Goal: Task Accomplishment & Management: Complete application form

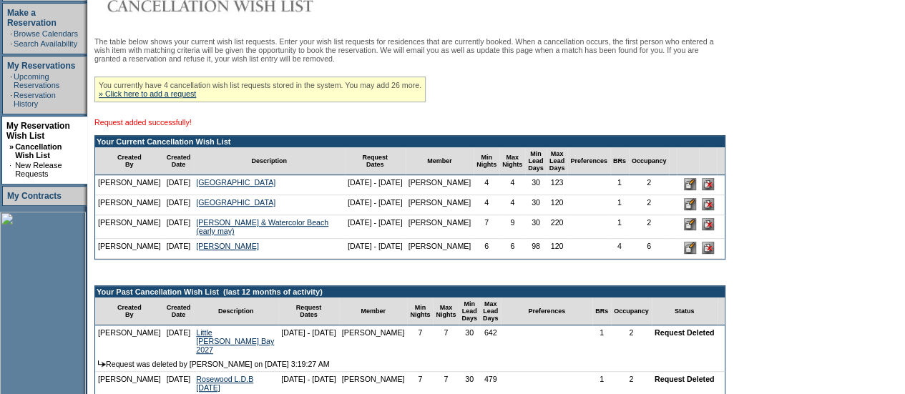
scroll to position [233, 0]
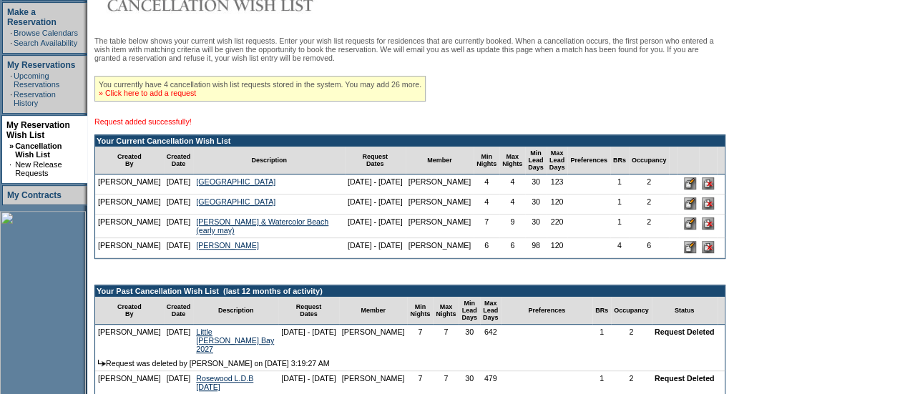
click at [196, 94] on link "» Click here to add a request" at bounding box center [147, 93] width 97 height 9
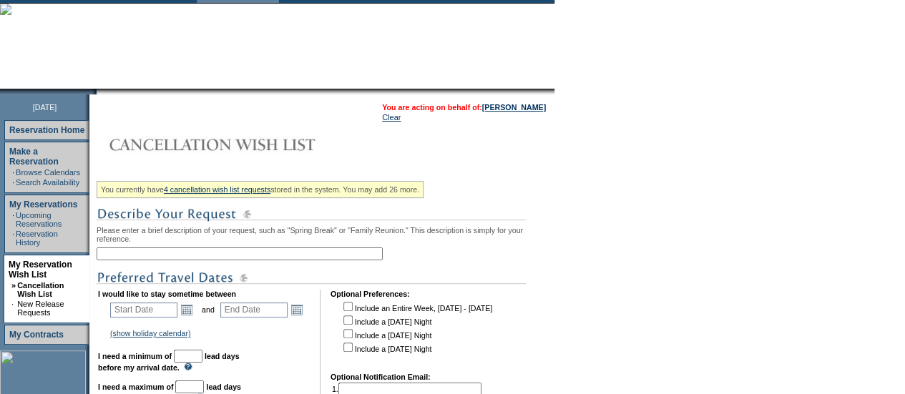
scroll to position [94, 0]
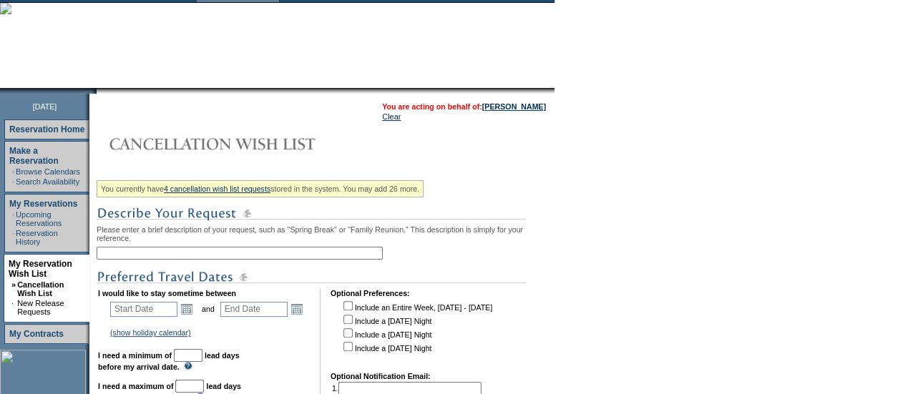
click at [218, 257] on input "text" at bounding box center [240, 253] width 286 height 13
drag, startPoint x: 226, startPoint y: 254, endPoint x: 263, endPoint y: 257, distance: 37.3
click at [263, 257] on input "[PERSON_NAME] & Watercolor Beach (early may)" at bounding box center [240, 253] width 286 height 13
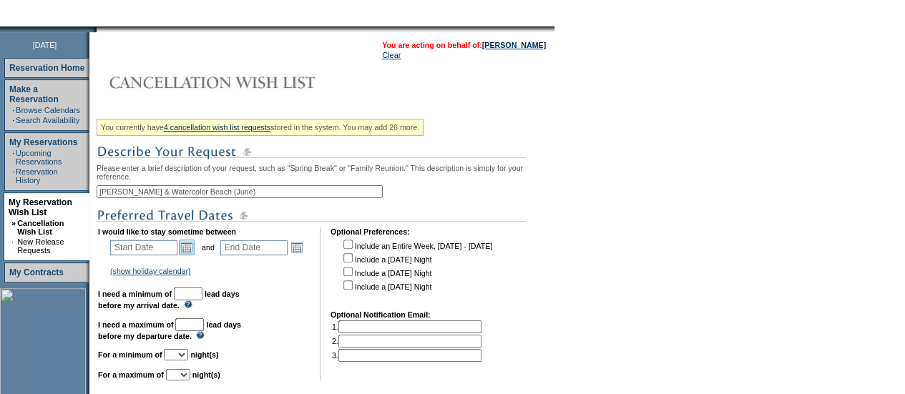
type input "[PERSON_NAME] & Watercolor Beach (June)"
click at [195, 246] on link "Open the calendar popup." at bounding box center [187, 248] width 16 height 16
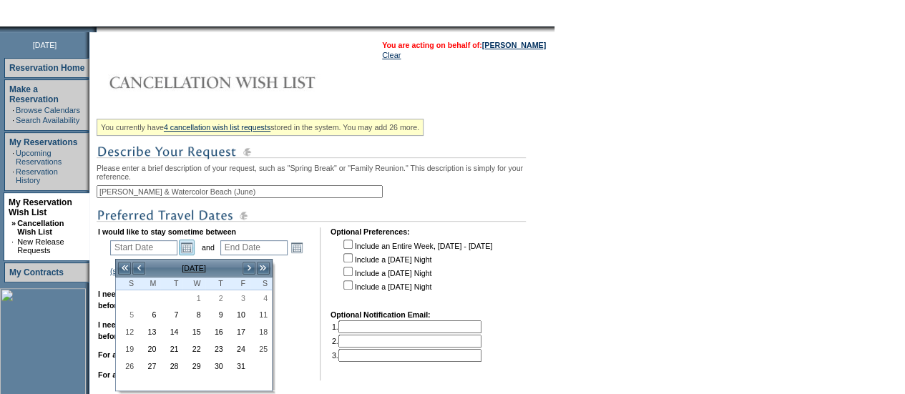
scroll to position [212, 0]
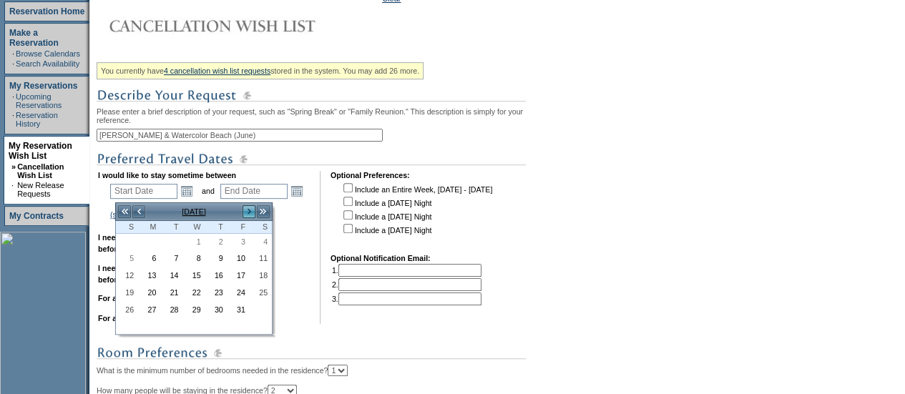
click at [253, 212] on link ">" at bounding box center [249, 212] width 14 height 14
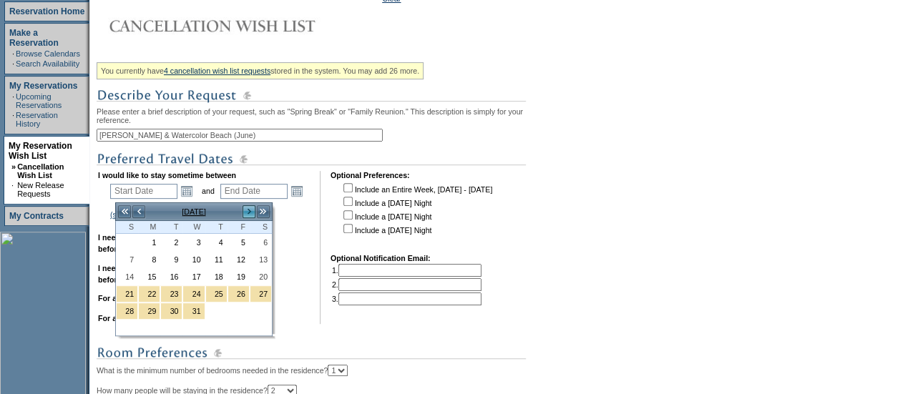
click at [253, 212] on link ">" at bounding box center [249, 212] width 14 height 14
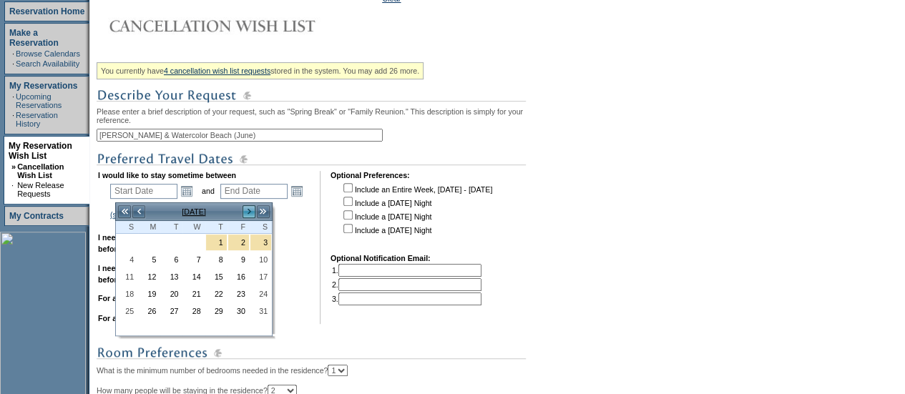
click at [253, 212] on link ">" at bounding box center [249, 212] width 14 height 14
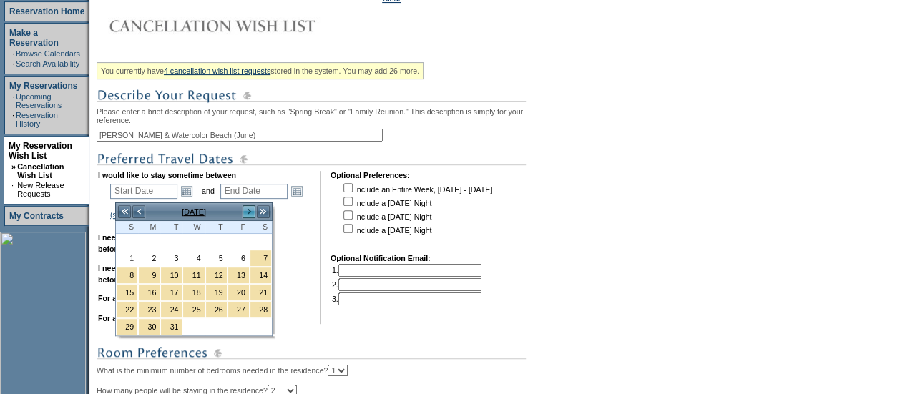
click at [253, 212] on link ">" at bounding box center [249, 212] width 14 height 14
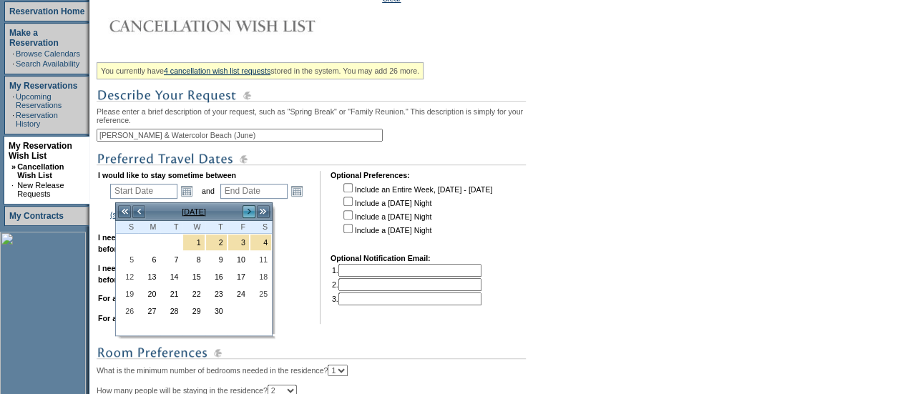
click at [253, 212] on link ">" at bounding box center [249, 212] width 14 height 14
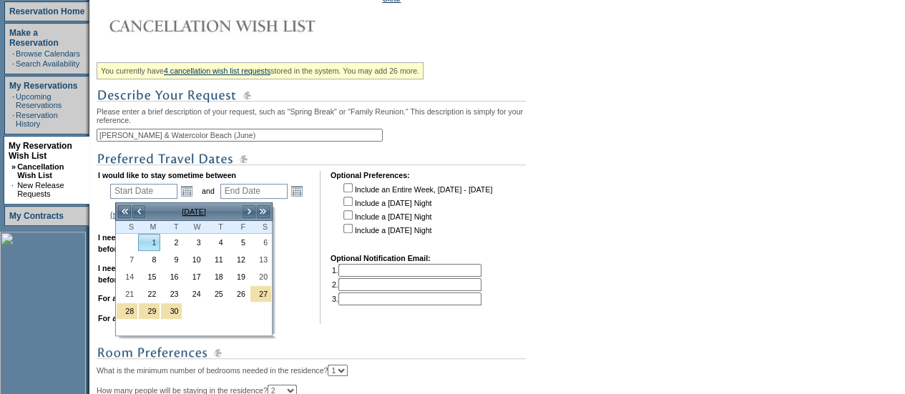
click at [156, 238] on link "1" at bounding box center [149, 243] width 21 height 16
type input "[DATE]"
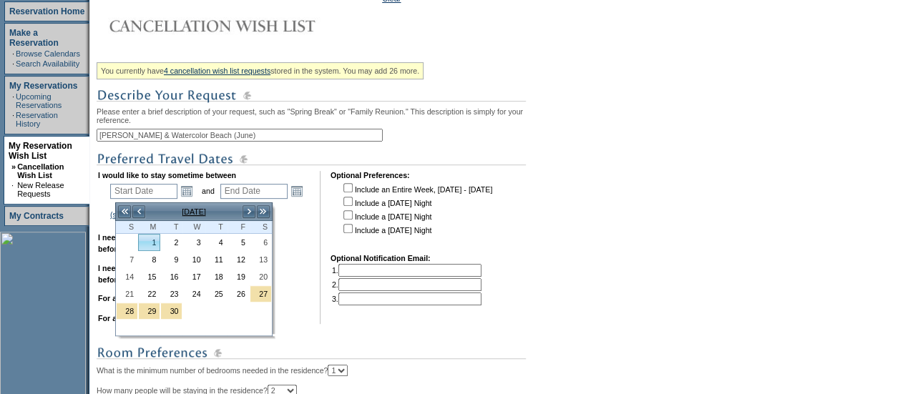
type input "243"
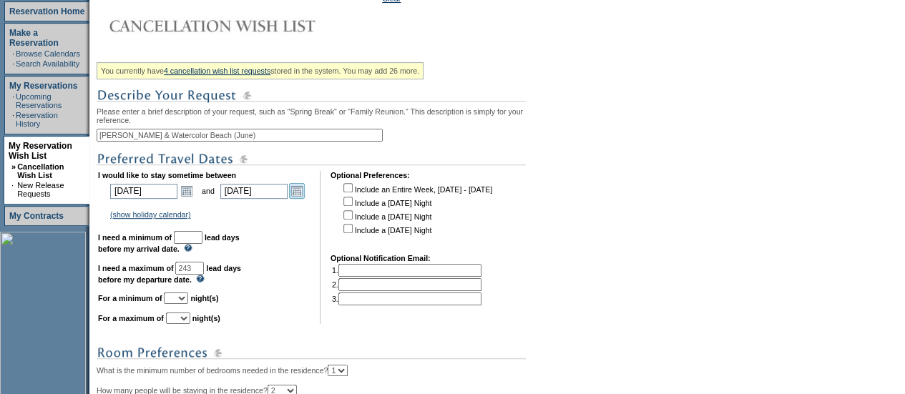
click at [305, 198] on link "Open the calendar popup." at bounding box center [297, 191] width 16 height 16
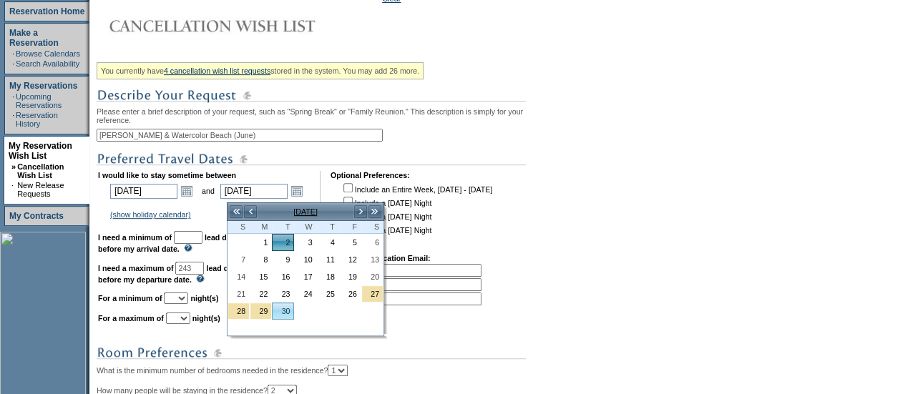
click at [285, 312] on link "30" at bounding box center [283, 311] width 21 height 16
type input "[DATE]"
type input "271"
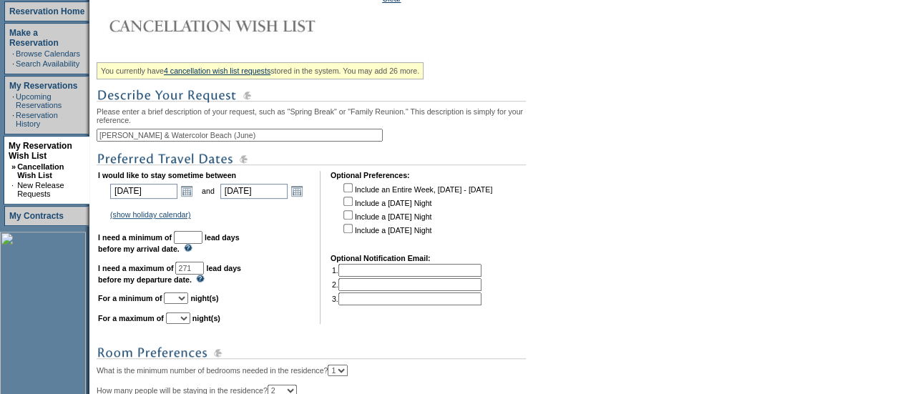
click at [202, 240] on input "text" at bounding box center [188, 237] width 29 height 13
type input "30"
click at [188, 304] on select "1 2 3 4 5 6 7 8 9 10 11 12 13 14" at bounding box center [176, 298] width 24 height 11
click at [188, 303] on select "1 2 3 4 5 6 7 8 9 10 11 12 13 14" at bounding box center [176, 298] width 24 height 11
click at [308, 200] on td "[DATE] [DATE] Open the calendar popup. << < [DATE] > >> S M T W T F S 1 2 3 4 5…" at bounding box center [263, 191] width 90 height 20
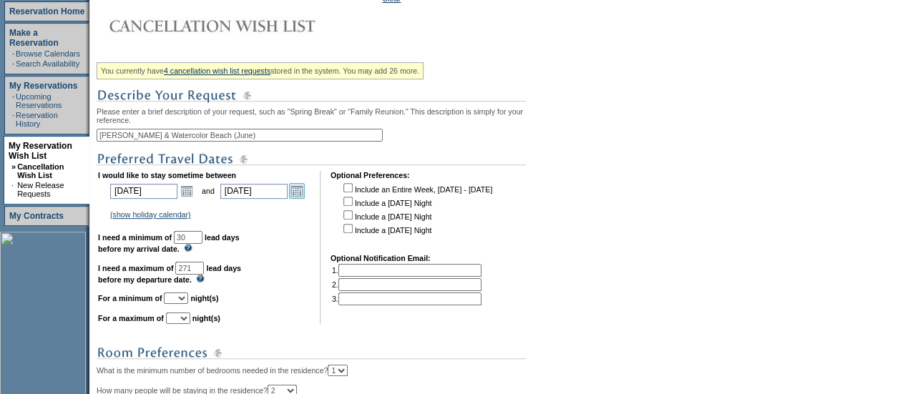
click at [305, 197] on link "Open the calendar popup." at bounding box center [297, 191] width 16 height 16
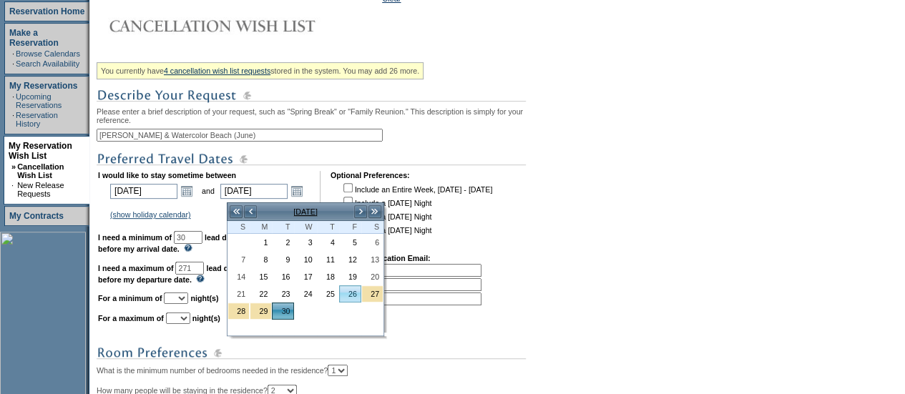
click at [345, 293] on link "26" at bounding box center [350, 294] width 21 height 16
type input "[DATE]"
type input "267"
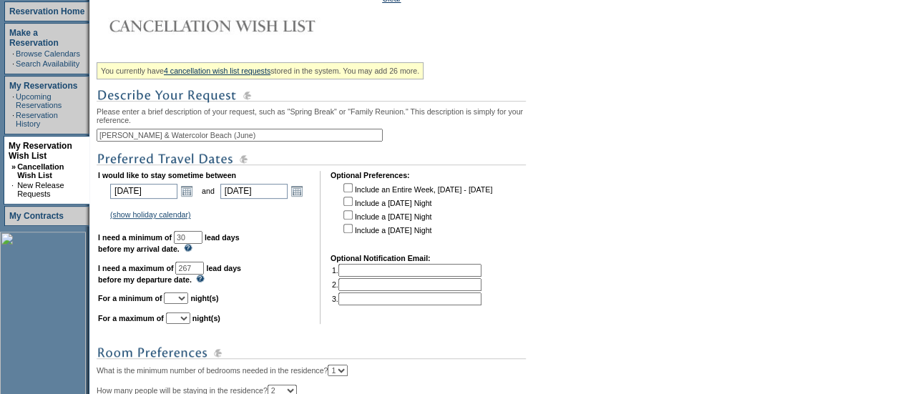
click at [183, 300] on select "1 2 3 4 5 6 7 8 9 10 11 12 13 14" at bounding box center [176, 298] width 24 height 11
select select "7"
click at [181, 299] on select "1 2 3 4 5 6 7 8 9 10 11 12 13 14" at bounding box center [176, 298] width 24 height 11
click at [190, 324] on select "1 2 3 4 5 6 7 8 9 10 11 12 13 14" at bounding box center [178, 318] width 24 height 11
select select "9"
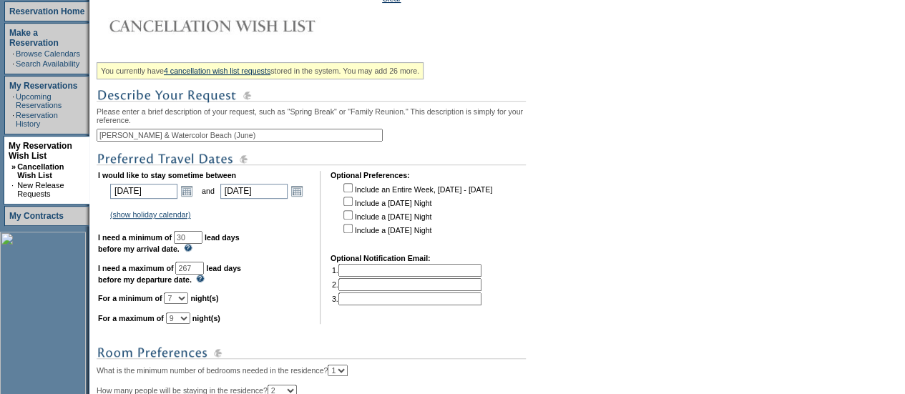
click at [183, 319] on select "1 2 3 4 5 6 7 8 9 10 11 12 13 14" at bounding box center [178, 318] width 24 height 11
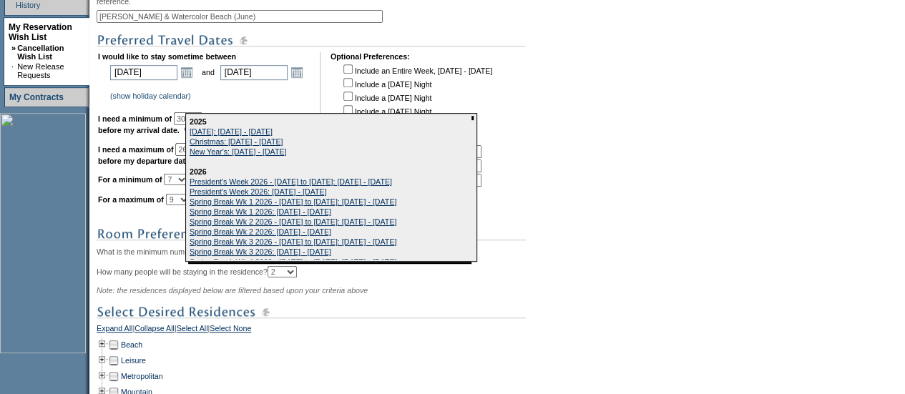
scroll to position [332, 0]
click at [142, 221] on div "You currently have 4 cancellation wish list requests stored in the system. You …" at bounding box center [324, 215] width 454 height 554
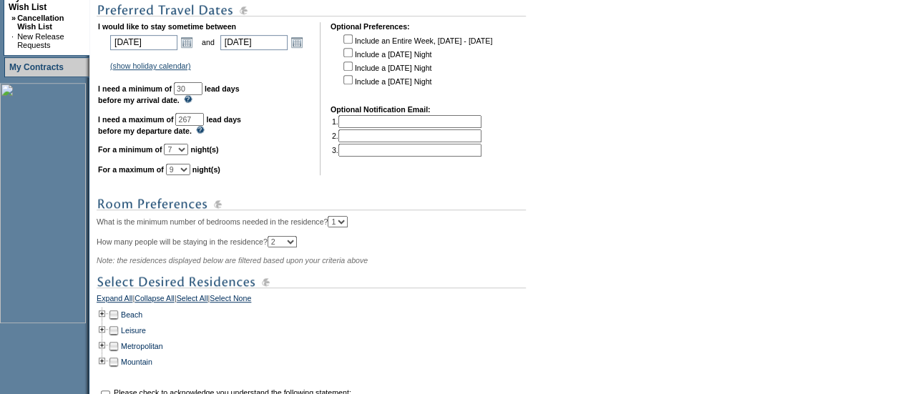
scroll to position [362, 0]
click at [378, 125] on input "text" at bounding box center [409, 120] width 143 height 13
paste input "[PERSON_NAME] Beach and Watercolor Beach"
type input "[PERSON_NAME] Beach and Watercolor Beach"
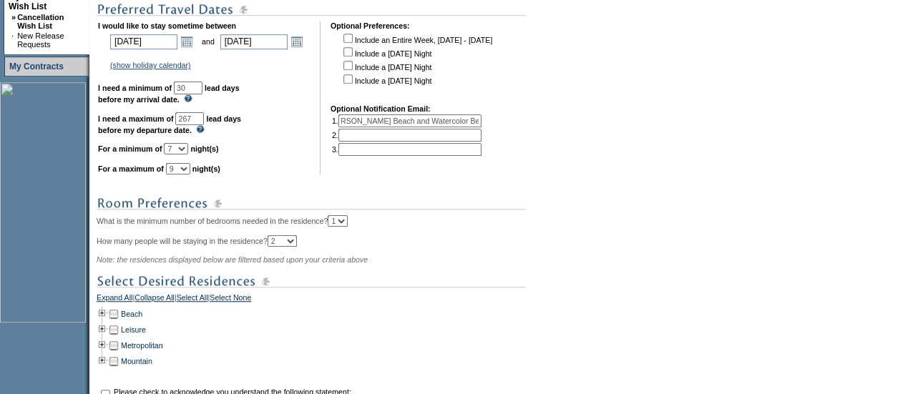
click at [412, 124] on input "[PERSON_NAME] Beach and Watercolor Beach" at bounding box center [409, 120] width 143 height 13
paste input "[PERSON_NAME] <[EMAIL_ADDRESS][DOMAIN_NAME]>"
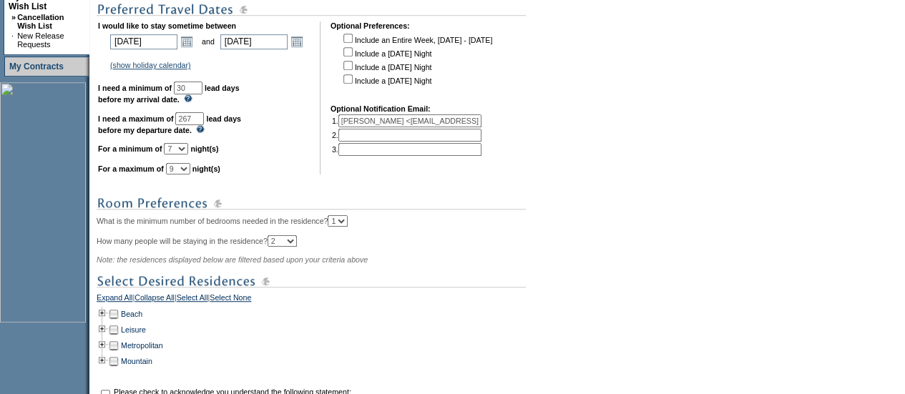
drag, startPoint x: 393, startPoint y: 127, endPoint x: 279, endPoint y: 115, distance: 115.0
click at [279, 115] on tr "I would like to stay sometime between [DATE] [DATE] Open the calendar popup. <<…" at bounding box center [296, 97] width 396 height 153
click at [460, 122] on input "[EMAIL_ADDRESS][DOMAIN_NAME]>" at bounding box center [409, 120] width 143 height 13
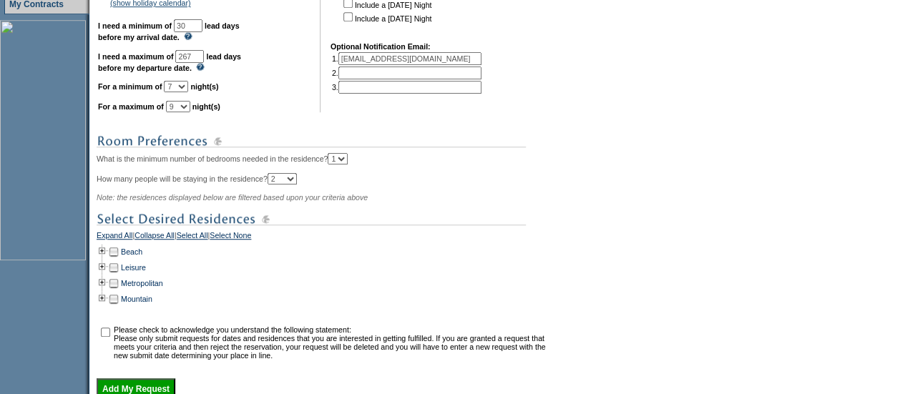
scroll to position [425, 0]
type input "[EMAIL_ADDRESS][DOMAIN_NAME]"
click at [108, 258] on td at bounding box center [102, 251] width 11 height 16
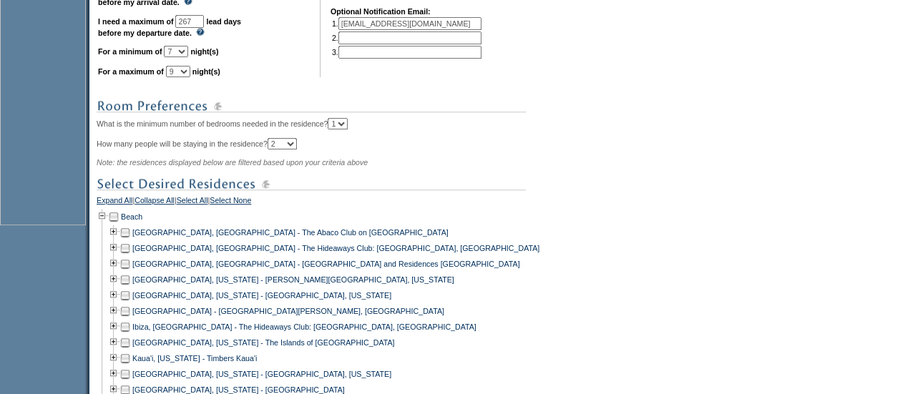
scroll to position [500, 0]
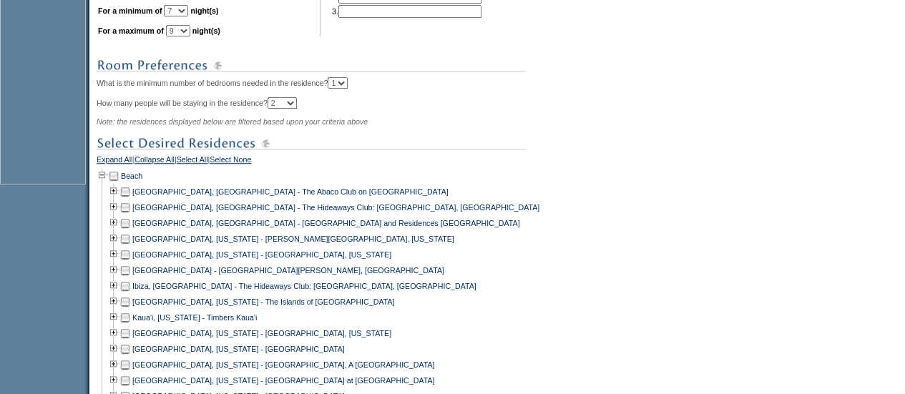
click at [131, 247] on td at bounding box center [124, 239] width 11 height 16
click at [131, 263] on td at bounding box center [124, 255] width 11 height 16
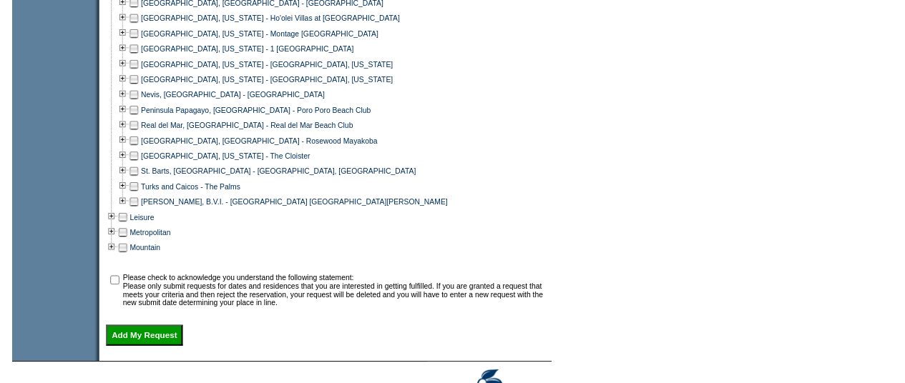
scroll to position [934, 0]
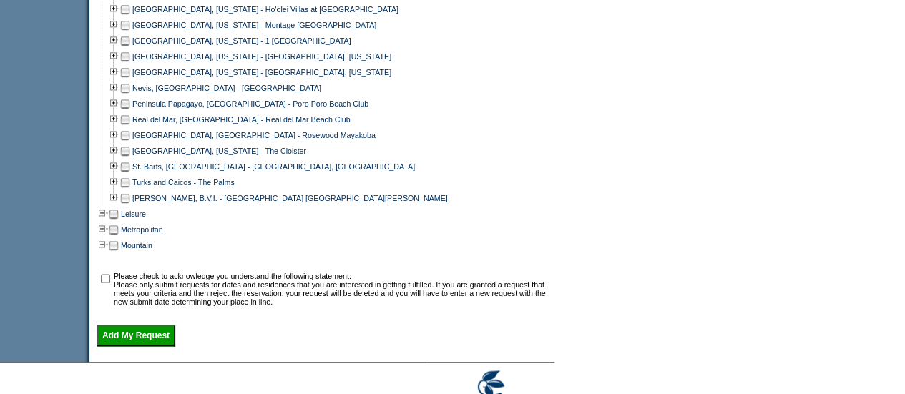
click at [105, 293] on td at bounding box center [105, 289] width 14 height 34
click at [112, 283] on td at bounding box center [105, 289] width 14 height 34
click at [109, 295] on td at bounding box center [105, 289] width 14 height 34
click at [107, 283] on input "checkbox" at bounding box center [105, 278] width 9 height 9
checkbox input "true"
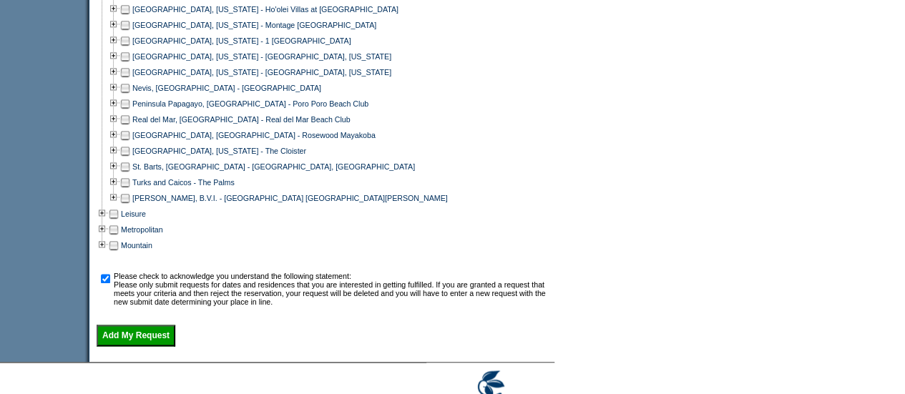
click at [124, 338] on input "Add My Request" at bounding box center [136, 335] width 79 height 21
